Goal: Check status: Check status

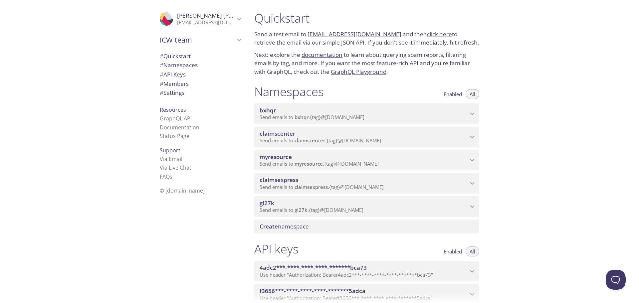
click at [292, 159] on span "myresource" at bounding box center [275, 157] width 32 height 8
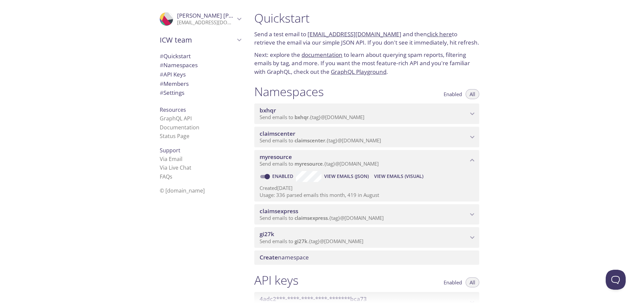
click at [390, 177] on span "View Emails (Visual)" at bounding box center [398, 176] width 49 height 8
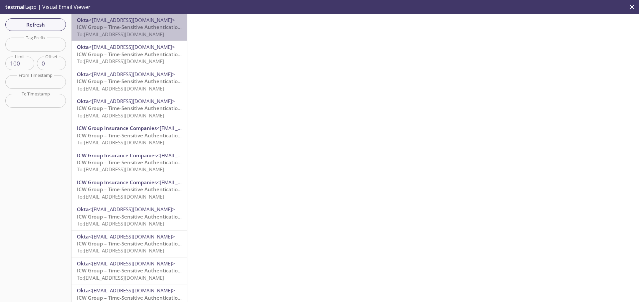
click at [153, 31] on span "To: myresource.paradise25@inbox.testmail.app" at bounding box center [120, 34] width 87 height 7
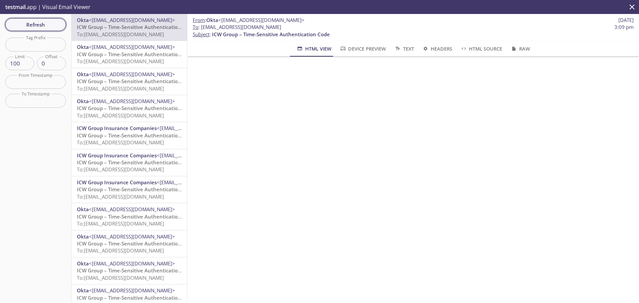
click at [50, 24] on span "Refresh" at bounding box center [36, 24] width 50 height 9
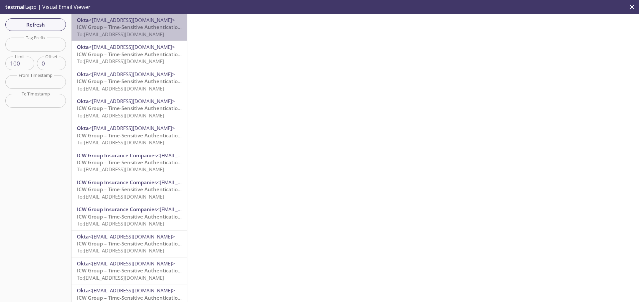
click at [145, 32] on span "To: myresource.paradise19@inbox.testmail.app" at bounding box center [120, 34] width 87 height 7
